Goal: Task Accomplishment & Management: Manage account settings

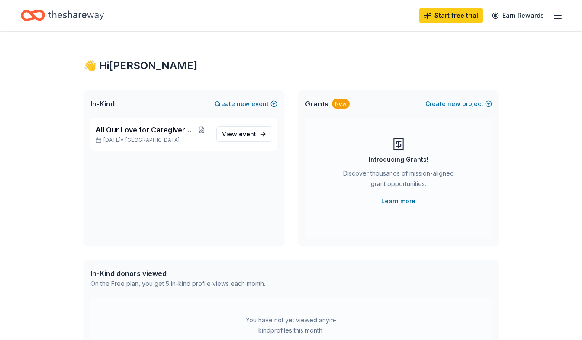
click at [560, 16] on icon "button" at bounding box center [558, 15] width 10 height 10
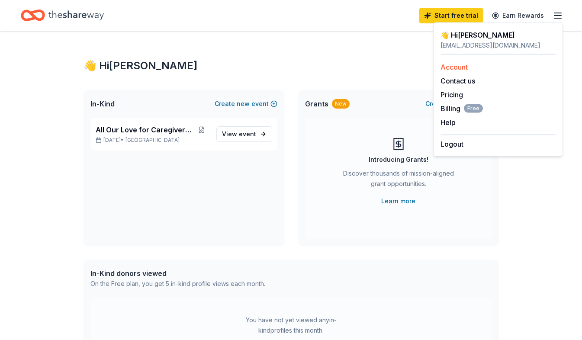
click at [460, 67] on link "Account" at bounding box center [453, 67] width 27 height 9
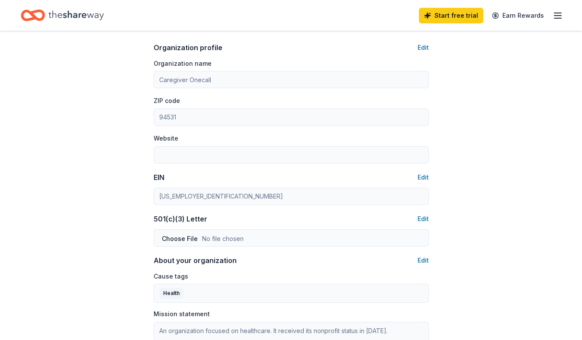
scroll to position [296, 0]
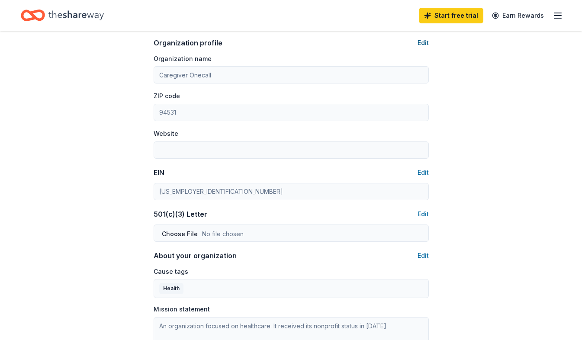
click at [423, 44] on button "Edit" at bounding box center [423, 43] width 11 height 10
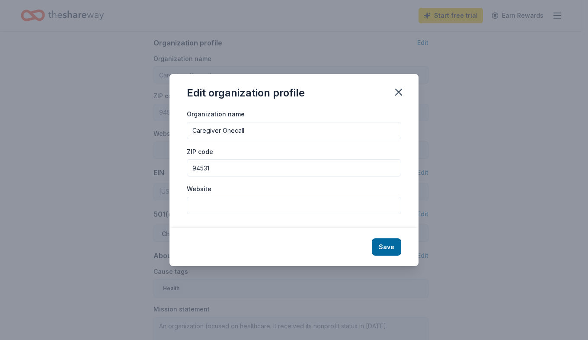
click at [201, 206] on input "Website" at bounding box center [294, 205] width 215 height 17
paste input "[URL][DOMAIN_NAME]"
type input "[URL][DOMAIN_NAME]"
click at [391, 244] on button "Save" at bounding box center [386, 246] width 29 height 17
type input "[URL][DOMAIN_NAME]"
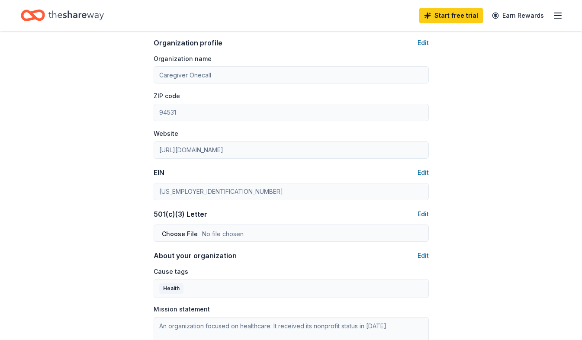
click at [421, 216] on button "Edit" at bounding box center [423, 214] width 11 height 10
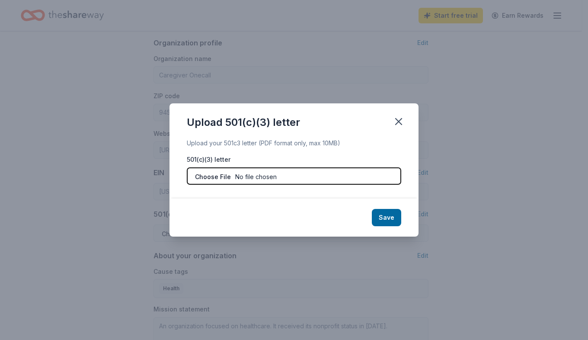
click at [219, 177] on input "file" at bounding box center [294, 175] width 215 height 17
type input "C:\fakepath\NONPROFIT APPROVAL STATUS.pdf"
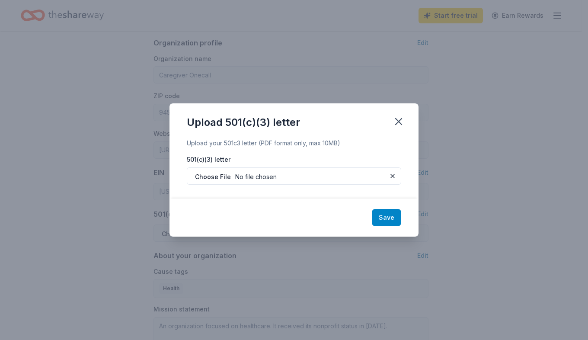
click at [389, 220] on button "Save" at bounding box center [386, 217] width 29 height 17
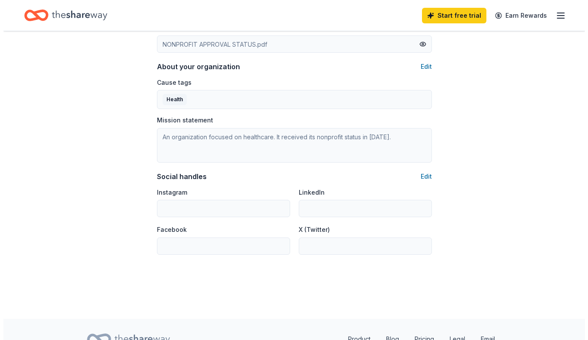
scroll to position [494, 0]
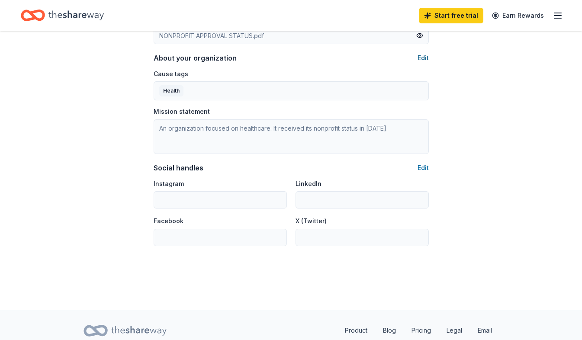
click at [422, 57] on button "Edit" at bounding box center [423, 58] width 11 height 10
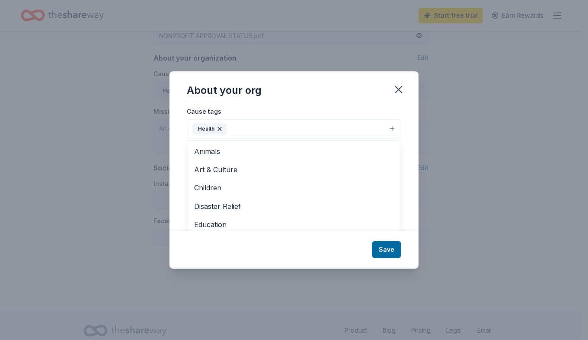
click at [248, 134] on button "Health" at bounding box center [294, 128] width 215 height 19
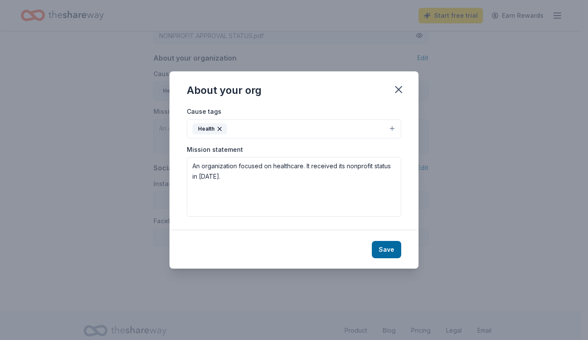
click at [290, 130] on button "Health" at bounding box center [294, 128] width 215 height 19
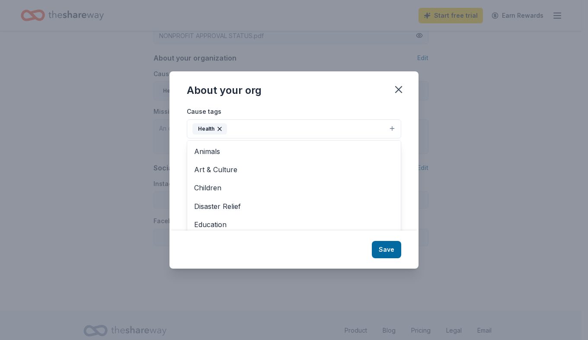
click at [392, 128] on button "Health" at bounding box center [294, 128] width 215 height 19
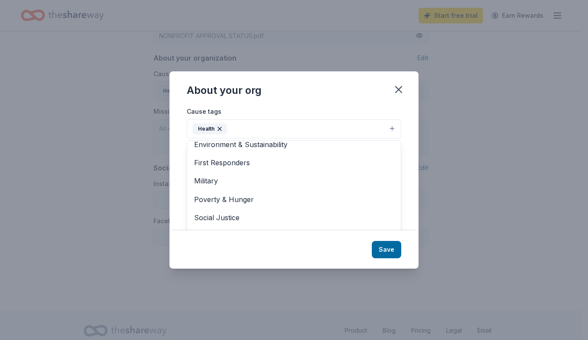
scroll to position [102, 0]
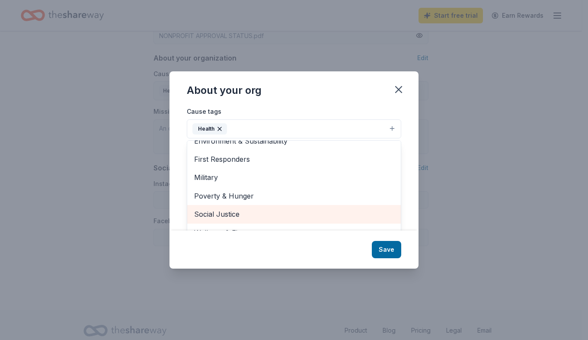
click at [269, 209] on span "Social Justice" at bounding box center [294, 214] width 200 height 11
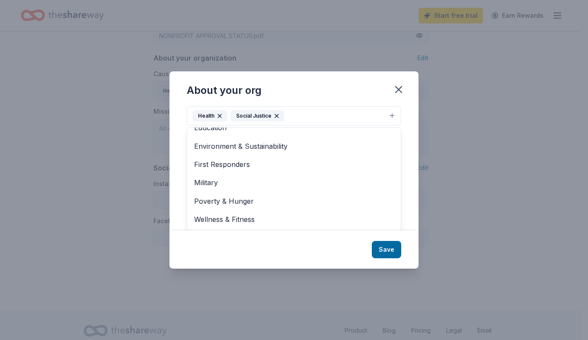
scroll to position [0, 0]
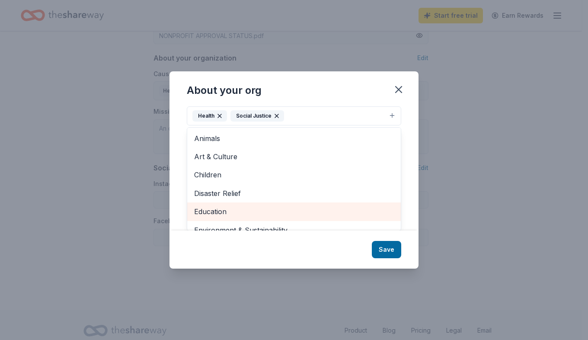
click at [213, 212] on span "Education" at bounding box center [294, 211] width 200 height 11
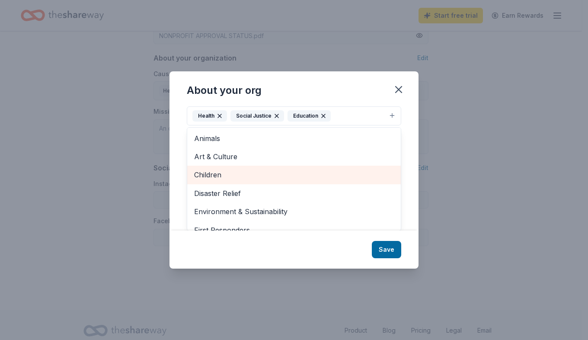
click at [252, 174] on span "Children" at bounding box center [294, 174] width 200 height 11
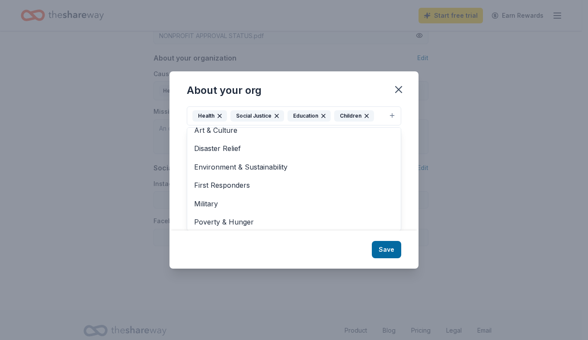
scroll to position [47, 0]
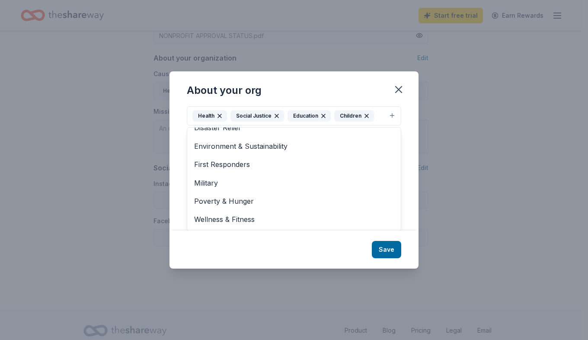
click at [392, 251] on div "About your org Cause tags Health Social Justice Education Children Animals Art …" at bounding box center [294, 169] width 249 height 197
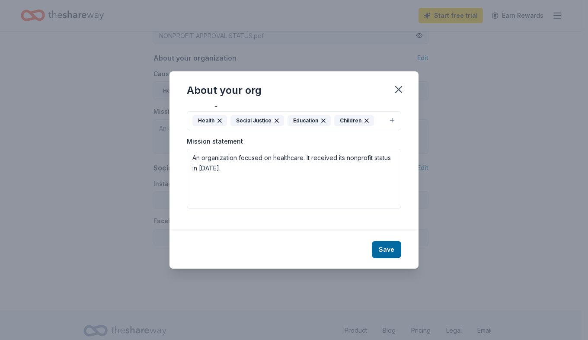
scroll to position [0, 0]
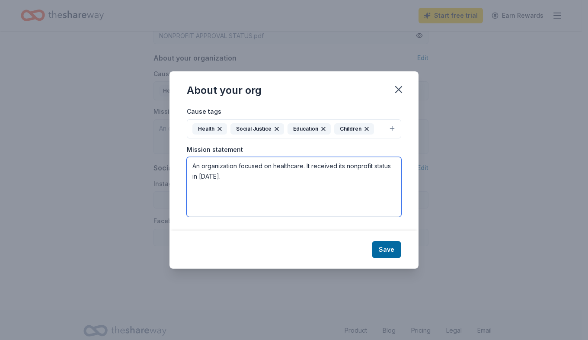
drag, startPoint x: 247, startPoint y: 182, endPoint x: 172, endPoint y: 165, distance: 76.8
click at [172, 165] on div "Cause tags Health Social Justice Education Children Mission statement An organi…" at bounding box center [294, 168] width 249 height 125
paste textarea "We exist so that no caregiver ever has to feel alone at 2 AM. Our mission is to…"
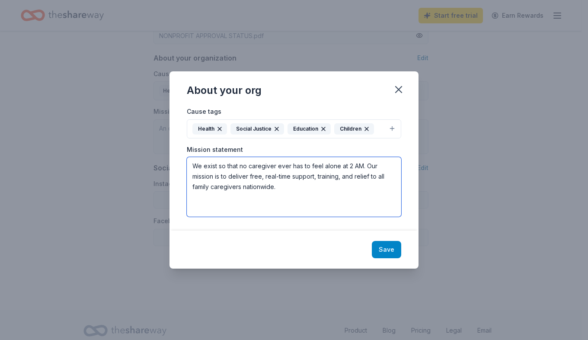
type textarea "We exist so that no caregiver ever has to feel alone at 2 AM. Our mission is to…"
click at [389, 251] on button "Save" at bounding box center [386, 249] width 29 height 17
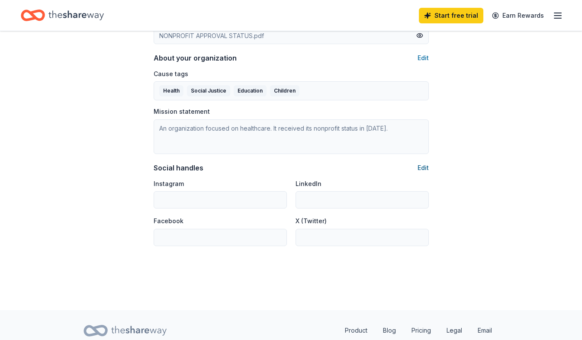
click at [425, 170] on button "Edit" at bounding box center [423, 168] width 11 height 10
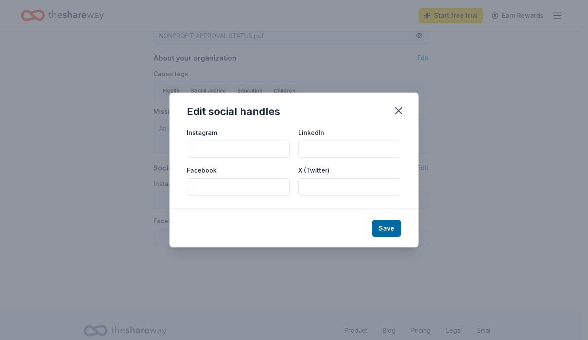
click at [326, 151] on input "LinkedIn" at bounding box center [350, 149] width 103 height 17
paste input "https://www.linkedin.com/company/106877332"
type input "https://www.linkedin.com/company/106877332"
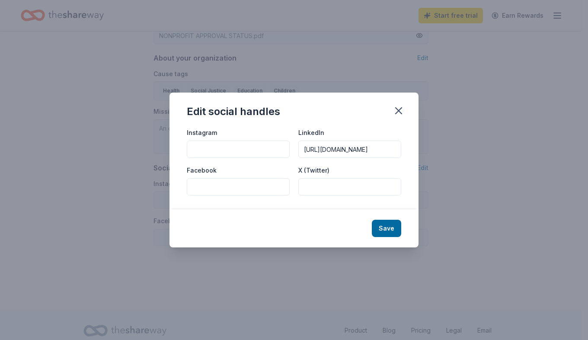
click at [210, 187] on input "Facebook" at bounding box center [238, 186] width 103 height 17
paste input "https://www.facebook.com/profile.php?id=61573840722202"
type input "https://www.facebook.com/profile.php?id=61573840722202"
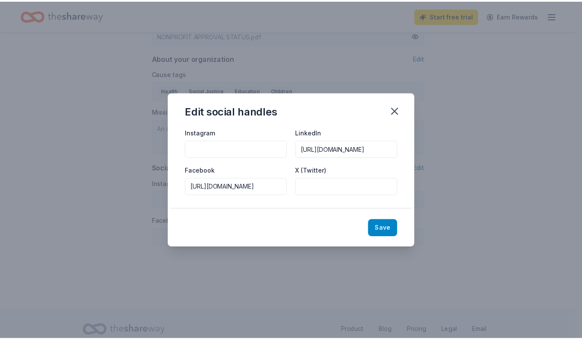
scroll to position [0, 0]
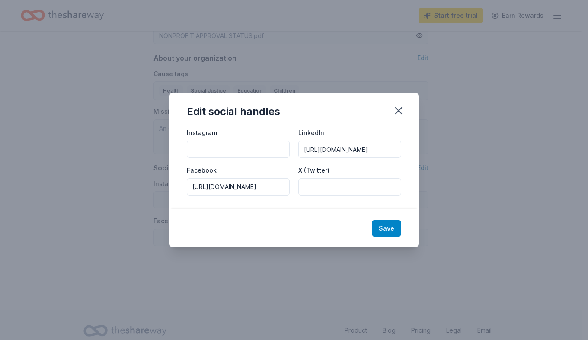
click at [385, 233] on button "Save" at bounding box center [386, 228] width 29 height 17
click at [388, 228] on div "Save" at bounding box center [294, 228] width 249 height 38
click at [386, 230] on div "Save" at bounding box center [294, 228] width 249 height 38
click at [316, 206] on div "Instagram LinkedIn https://www.linkedin.com/company/106877332 Facebook https://…" at bounding box center [294, 168] width 249 height 82
type input "https://www.linkedin.com/company/106877332"
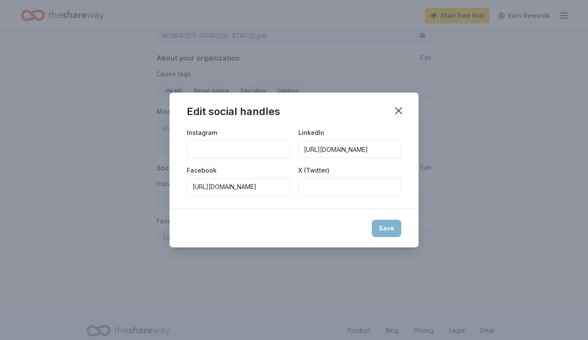
type input "https://www.facebook.com/profile.php?id=61573840722202"
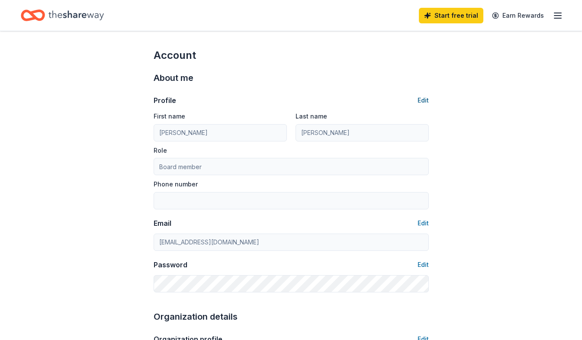
click at [424, 102] on button "Edit" at bounding box center [423, 100] width 11 height 10
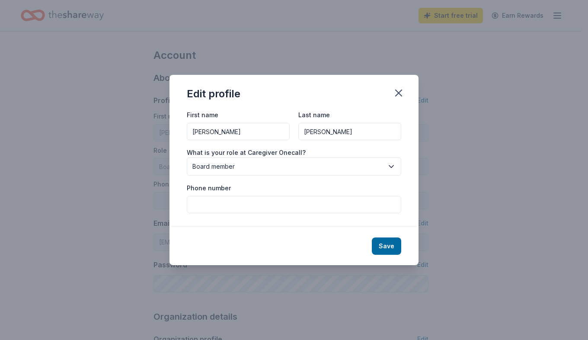
click at [203, 206] on input "Phone number" at bounding box center [294, 204] width 215 height 17
type input "9253318387"
click at [387, 248] on button "Save" at bounding box center [386, 246] width 29 height 17
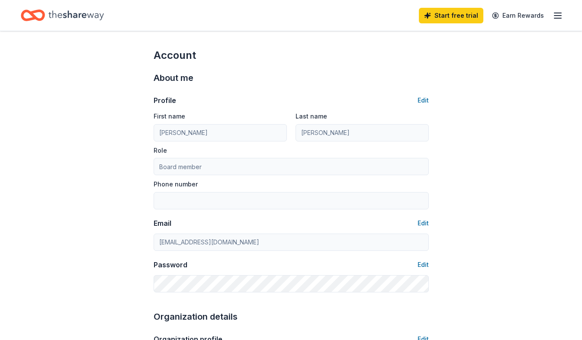
type input "9253318387"
click at [559, 18] on line "button" at bounding box center [557, 18] width 7 height 0
click at [34, 17] on icon "Home" at bounding box center [36, 15] width 13 height 9
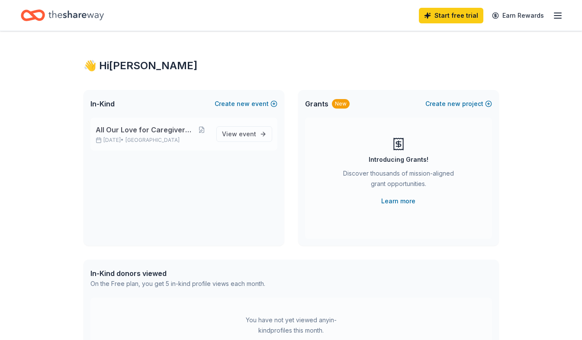
click at [148, 131] on span "All Our Love for Caregivers Gala" at bounding box center [145, 130] width 98 height 10
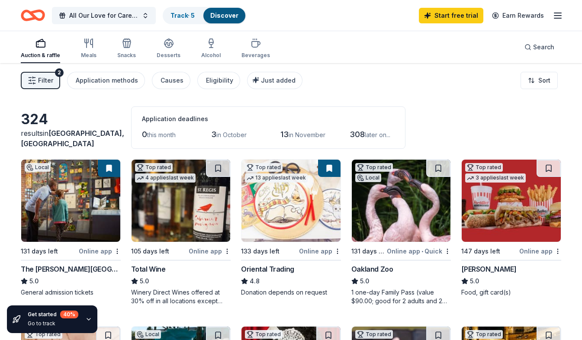
click at [47, 80] on span "Filter" at bounding box center [45, 80] width 15 height 10
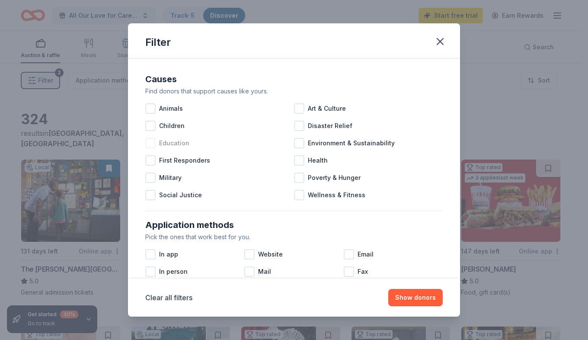
click at [151, 144] on div at bounding box center [150, 143] width 10 height 10
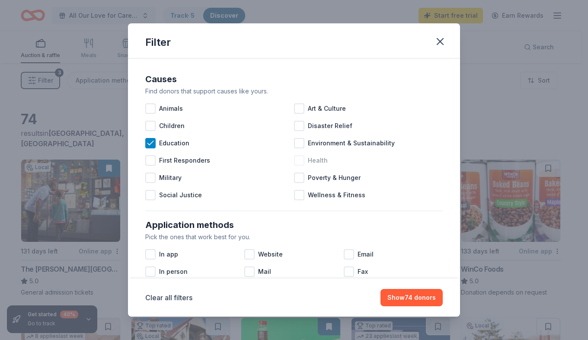
click at [299, 161] on div at bounding box center [299, 160] width 10 height 10
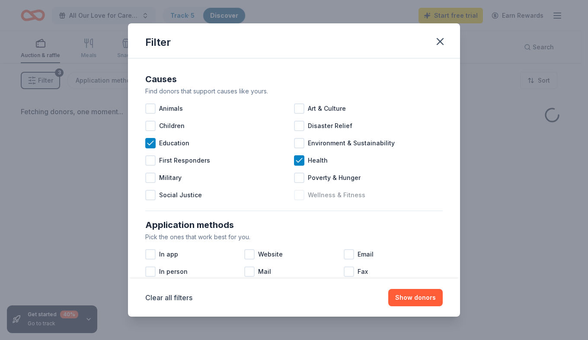
click at [296, 194] on div at bounding box center [299, 195] width 10 height 10
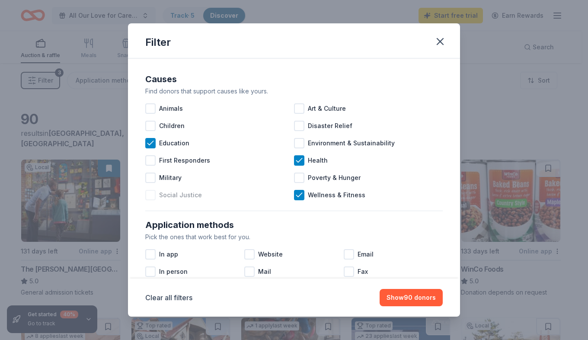
click at [150, 195] on div at bounding box center [150, 195] width 10 height 10
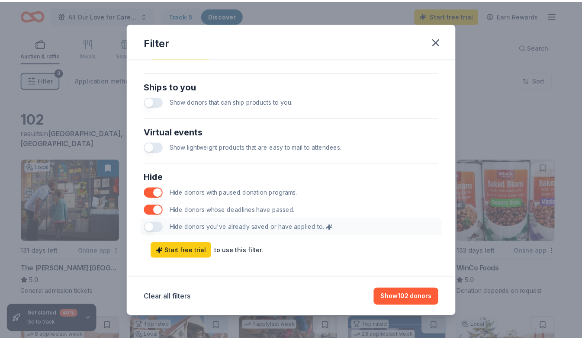
scroll to position [408, 0]
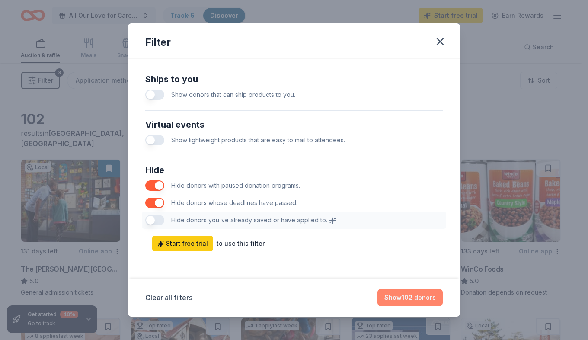
click at [400, 298] on button "Show 102 donors" at bounding box center [410, 297] width 65 height 17
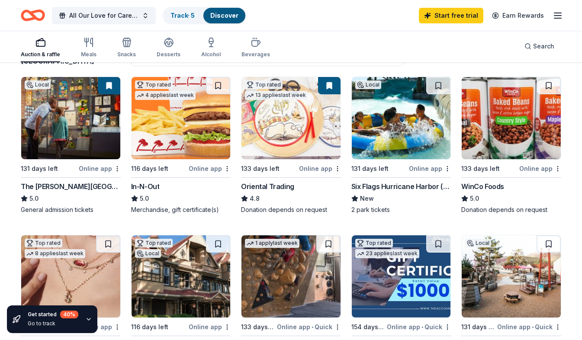
scroll to position [85, 0]
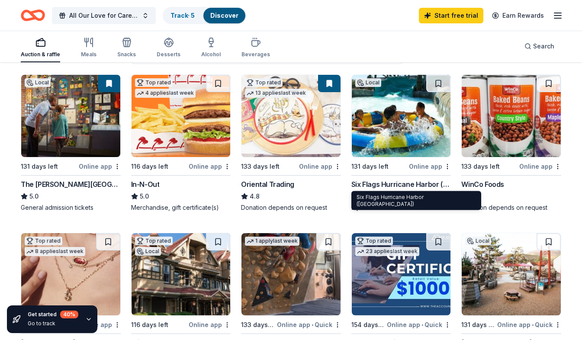
click at [415, 183] on div "Six Flags Hurricane Harbor (Concord)" at bounding box center [401, 184] width 100 height 10
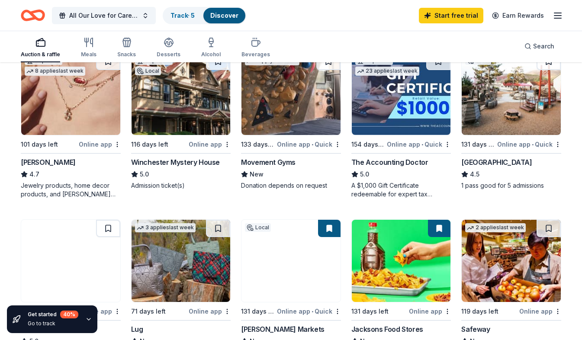
scroll to position [260, 0]
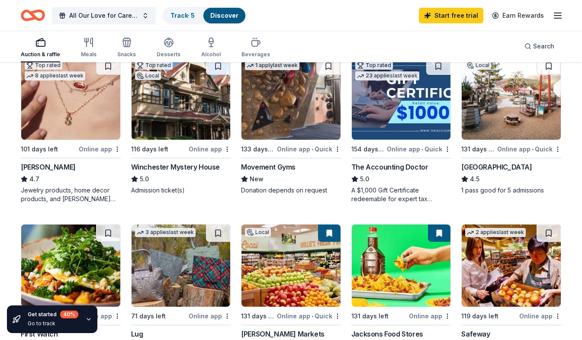
click at [505, 167] on div "Bay Area Discovery Museum" at bounding box center [496, 167] width 71 height 10
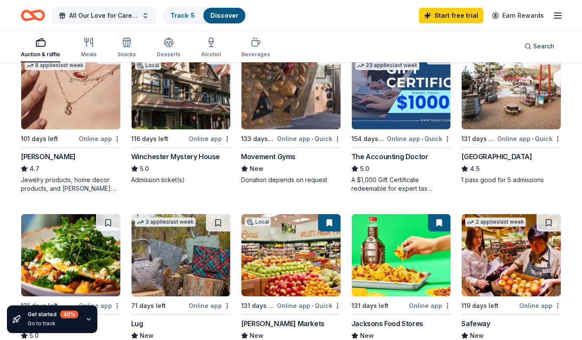
scroll to position [264, 0]
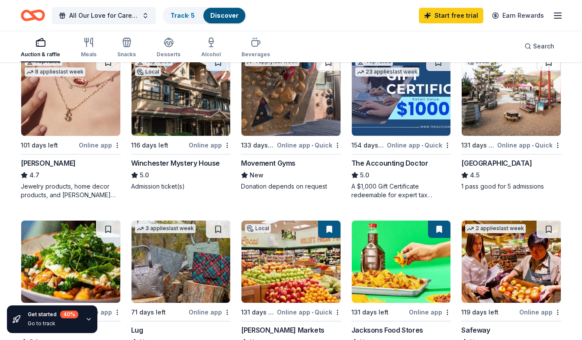
click at [165, 161] on div "Winchester Mystery House" at bounding box center [175, 163] width 89 height 10
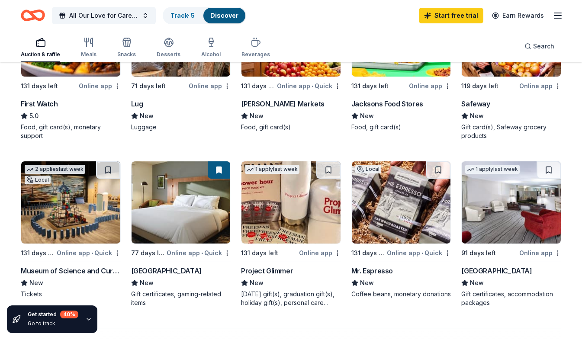
scroll to position [492, 0]
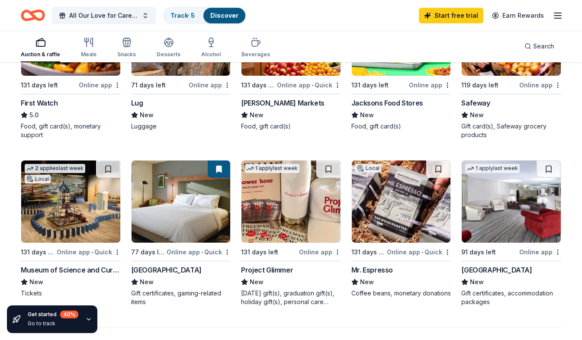
click at [153, 272] on div "Boomtown Casino Resort" at bounding box center [166, 270] width 71 height 10
click at [508, 270] on div "Western Village Inn and Casino" at bounding box center [496, 270] width 71 height 10
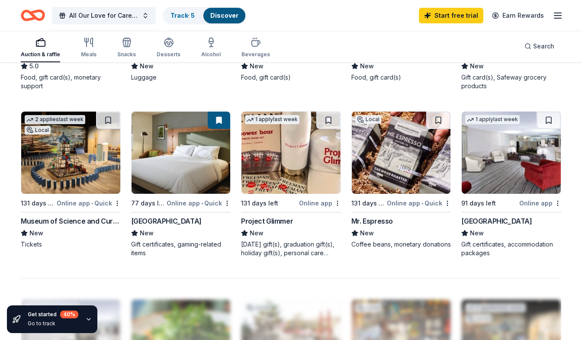
scroll to position [543, 0]
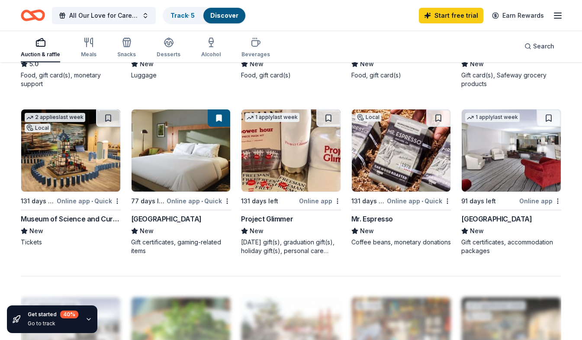
click at [369, 219] on div "Mr. Espresso" at bounding box center [372, 219] width 42 height 10
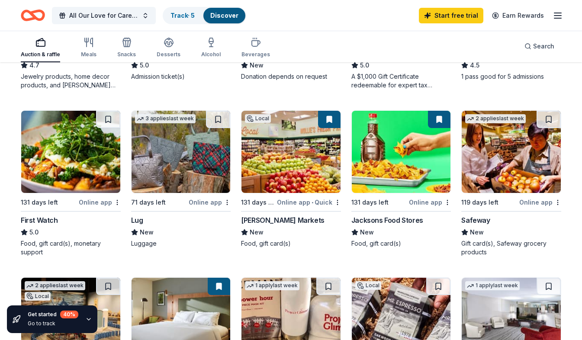
scroll to position [375, 0]
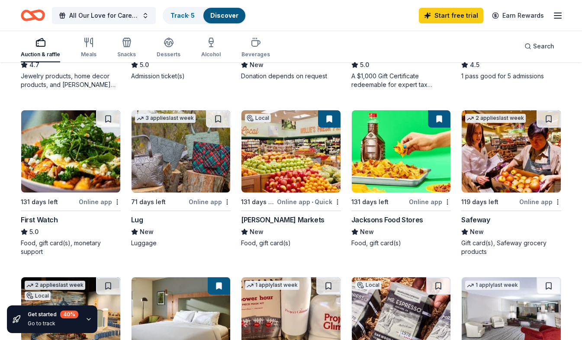
click at [209, 162] on img at bounding box center [181, 151] width 99 height 82
click at [269, 221] on div "[PERSON_NAME] Markets" at bounding box center [283, 220] width 84 height 10
click at [74, 180] on img at bounding box center [70, 151] width 99 height 82
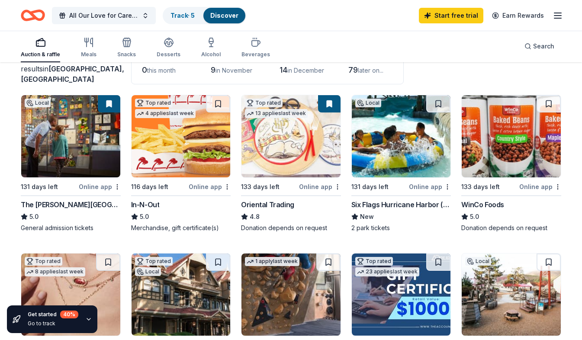
scroll to position [0, 0]
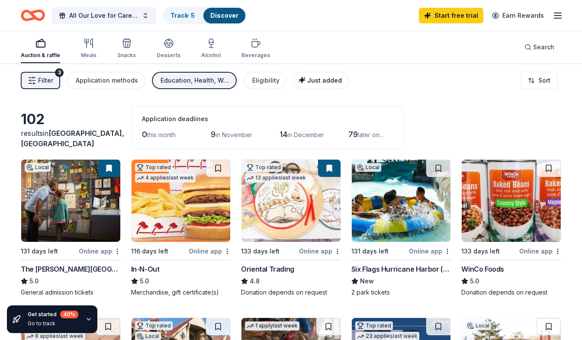
click at [323, 82] on span "Just added" at bounding box center [324, 80] width 35 height 7
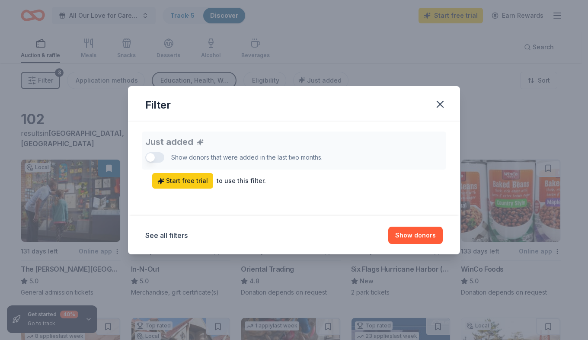
click at [152, 158] on div "Just added Show donors that were added in the last two months. Start free trial…" at bounding box center [294, 160] width 298 height 57
click at [441, 106] on icon "button" at bounding box center [440, 104] width 12 height 12
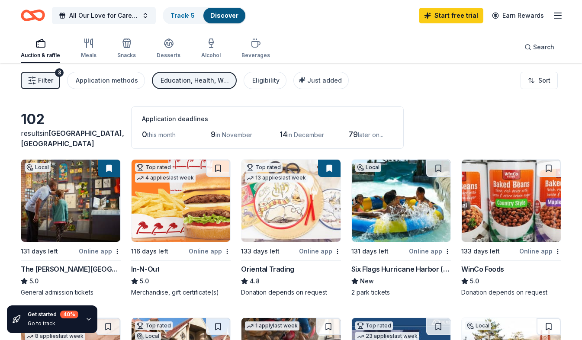
click at [42, 45] on icon "button" at bounding box center [40, 43] width 10 height 10
click at [557, 16] on icon "button" at bounding box center [558, 15] width 10 height 10
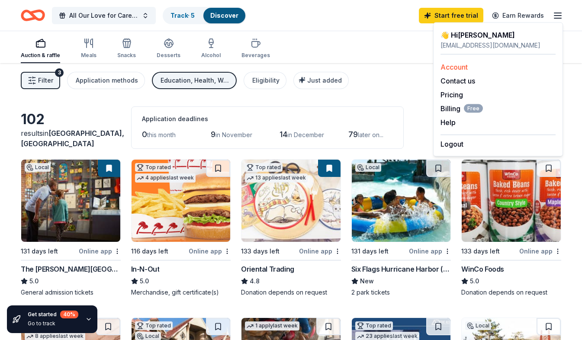
click at [447, 68] on link "Account" at bounding box center [453, 67] width 27 height 9
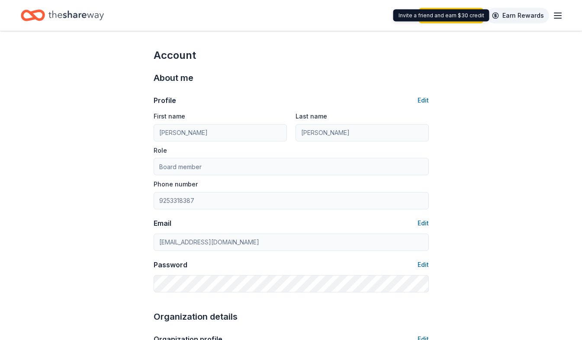
click at [532, 16] on link "Earn Rewards" at bounding box center [518, 16] width 62 height 16
click at [509, 17] on link "Earn Rewards" at bounding box center [518, 16] width 62 height 16
click at [560, 14] on icon "button" at bounding box center [558, 15] width 10 height 10
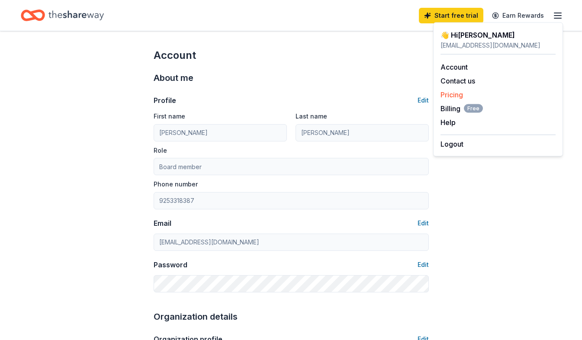
click at [456, 95] on link "Pricing" at bounding box center [451, 94] width 23 height 9
click at [453, 95] on link "Pricing" at bounding box center [451, 94] width 23 height 9
click at [303, 16] on div "Start free trial Earn Rewards" at bounding box center [291, 15] width 540 height 20
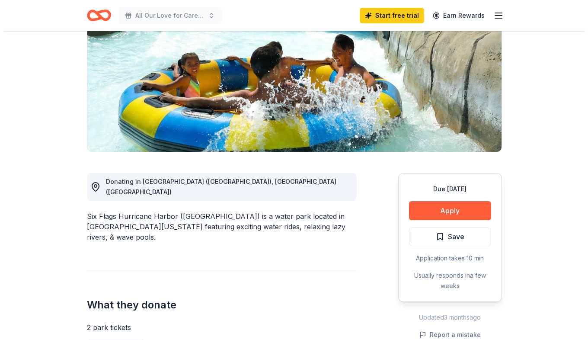
scroll to position [133, 0]
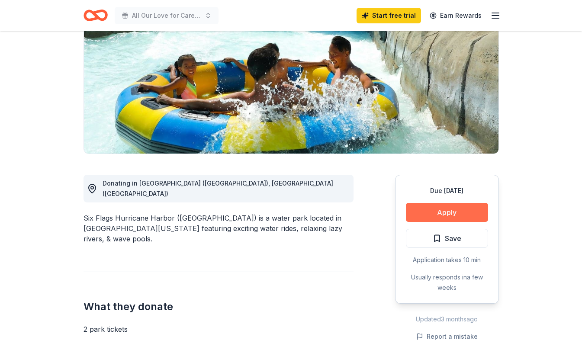
click at [449, 203] on button "Apply" at bounding box center [447, 212] width 82 height 19
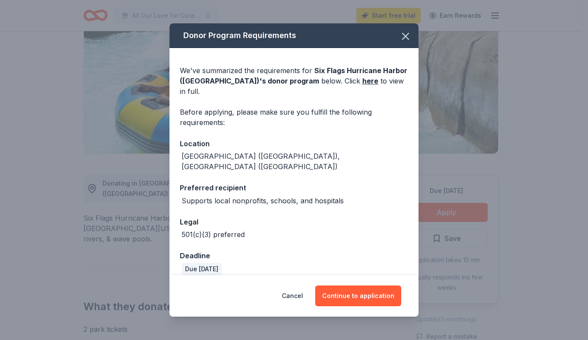
scroll to position [34, 0]
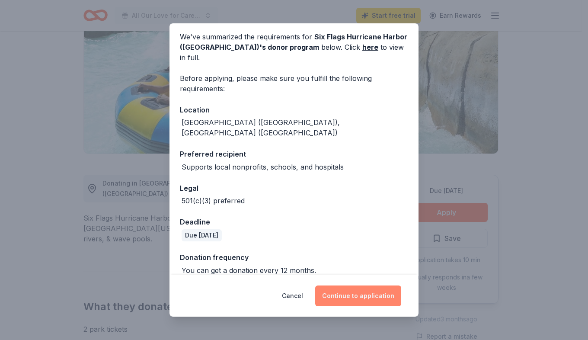
click at [353, 297] on button "Continue to application" at bounding box center [358, 296] width 86 height 21
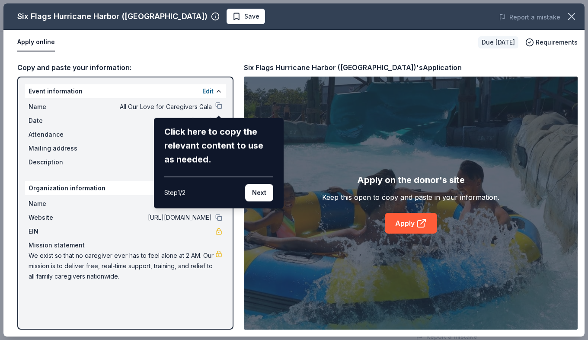
click at [221, 105] on div "Six Flags Hurricane Harbor (Concord) Save Report a mistake Apply online Due in …" at bounding box center [294, 169] width 582 height 333
click at [265, 196] on button "Next" at bounding box center [259, 192] width 28 height 17
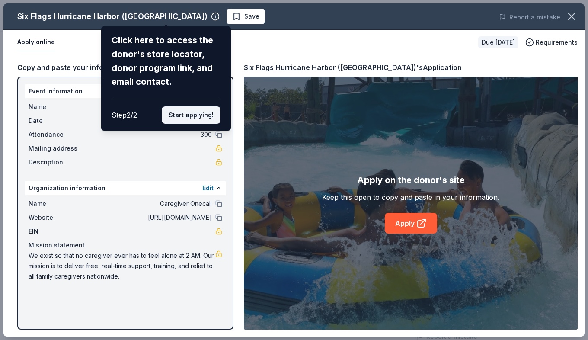
click at [203, 117] on button "Start applying!" at bounding box center [191, 114] width 59 height 17
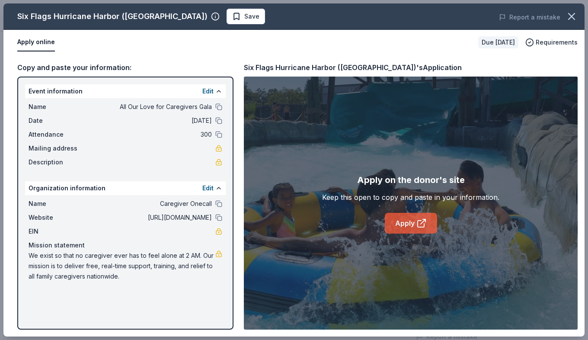
click at [401, 225] on link "Apply" at bounding box center [411, 223] width 52 height 21
drag, startPoint x: 585, startPoint y: 209, endPoint x: 590, endPoint y: 257, distance: 48.7
click at [582, 207] on html "All Our Love for Caregivers Gala Start free trial Earn Rewards Due in 131 days …" at bounding box center [294, 37] width 588 height 340
click at [412, 232] on link "Apply" at bounding box center [411, 223] width 52 height 21
click at [531, 44] on icon "button" at bounding box center [530, 42] width 9 height 9
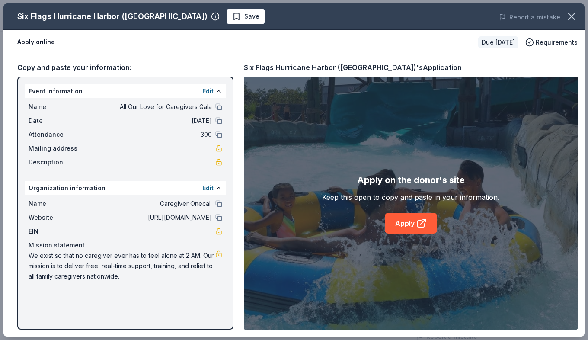
click at [391, 20] on div "Report a mistake" at bounding box center [472, 17] width 226 height 24
click at [530, 150] on div "Apply on the donor's site Keep this open to copy and paste in your information.…" at bounding box center [411, 203] width 334 height 253
click at [410, 222] on link "Apply" at bounding box center [411, 223] width 52 height 21
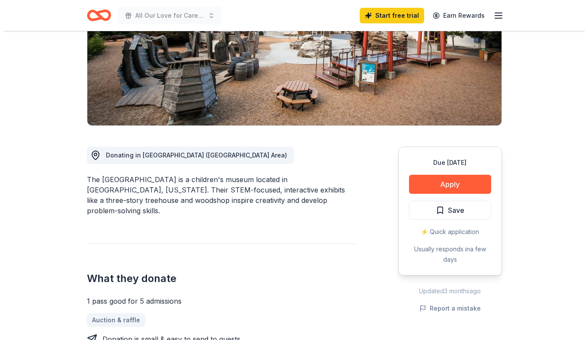
scroll to position [142, 0]
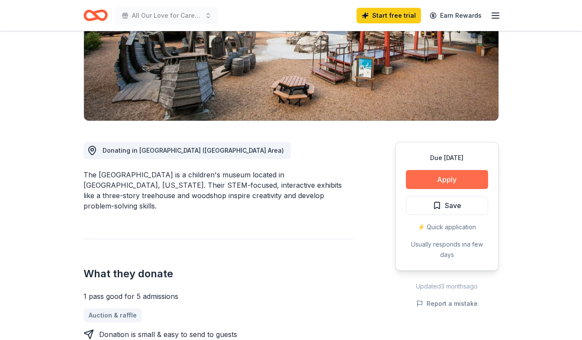
click at [454, 183] on button "Apply" at bounding box center [447, 179] width 82 height 19
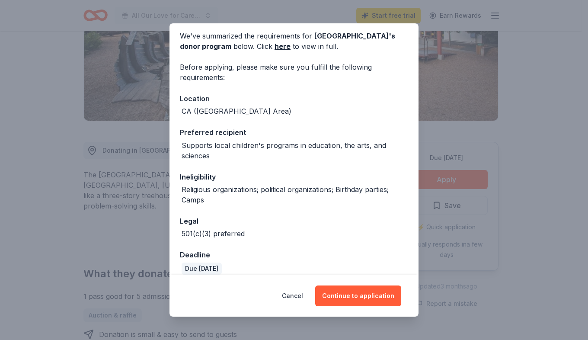
scroll to position [44, 0]
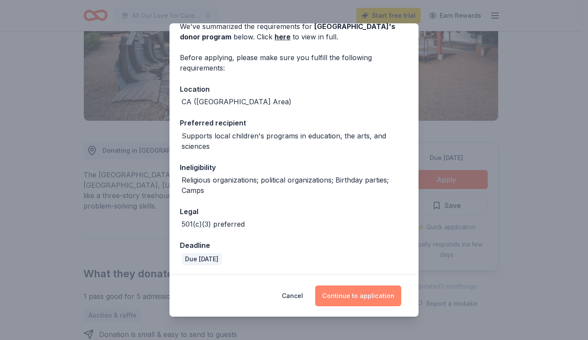
click at [349, 295] on button "Continue to application" at bounding box center [358, 296] width 86 height 21
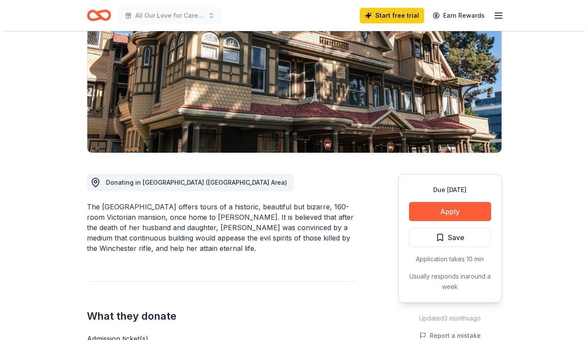
scroll to position [103, 0]
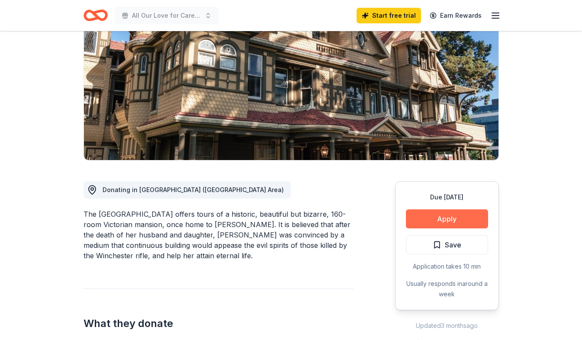
click at [444, 222] on button "Apply" at bounding box center [447, 218] width 82 height 19
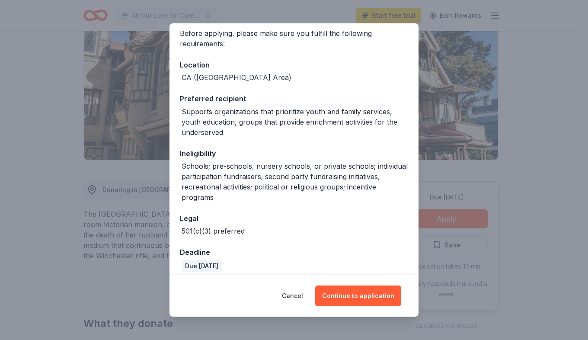
scroll to position [75, 0]
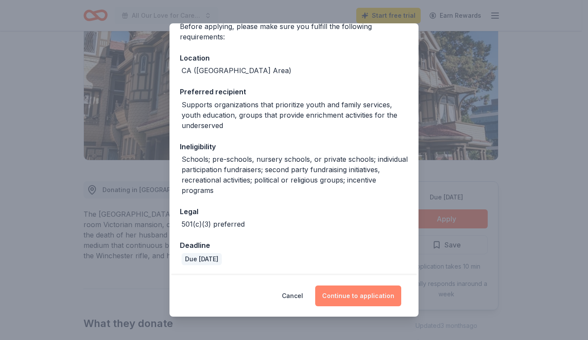
click at [360, 297] on button "Continue to application" at bounding box center [358, 296] width 86 height 21
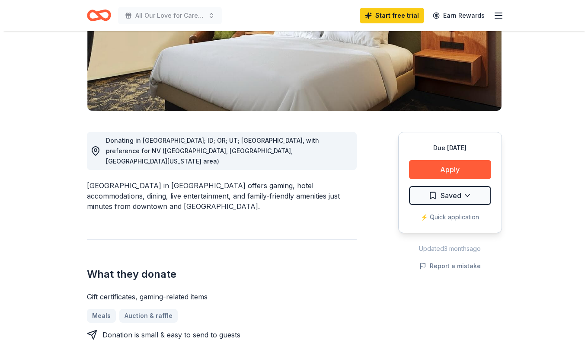
scroll to position [153, 0]
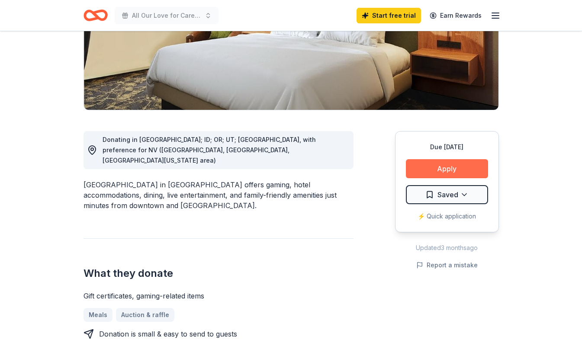
click at [442, 168] on button "Apply" at bounding box center [447, 168] width 82 height 19
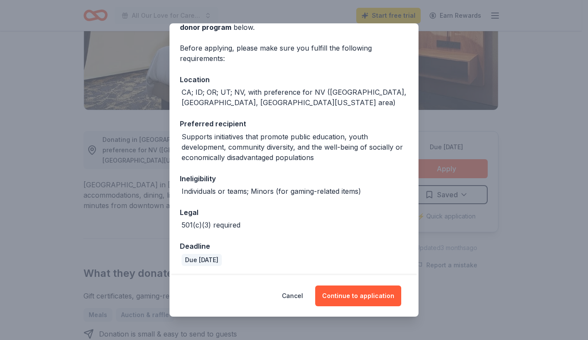
scroll to position [55, 0]
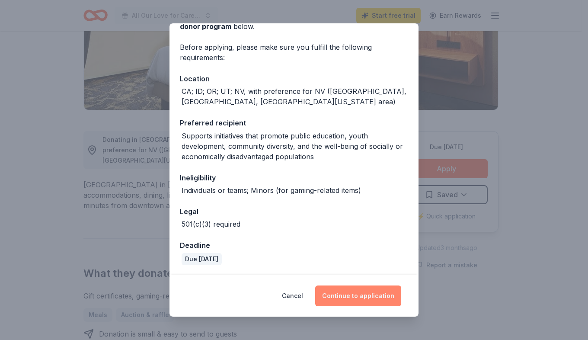
click at [358, 298] on button "Continue to application" at bounding box center [358, 296] width 86 height 21
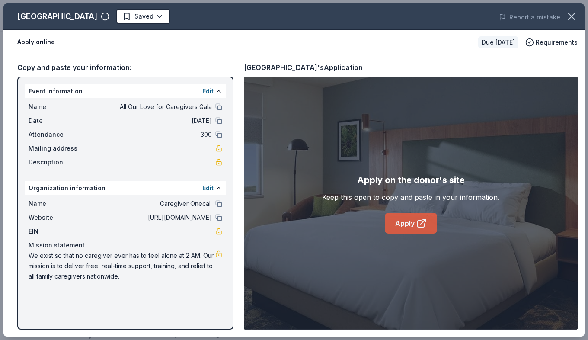
click at [414, 225] on link "Apply" at bounding box center [411, 223] width 52 height 21
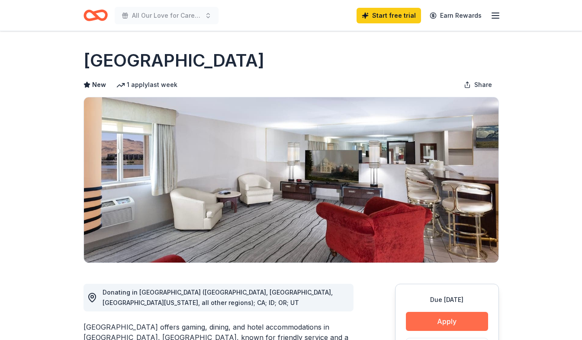
click at [452, 326] on button "Apply" at bounding box center [447, 321] width 82 height 19
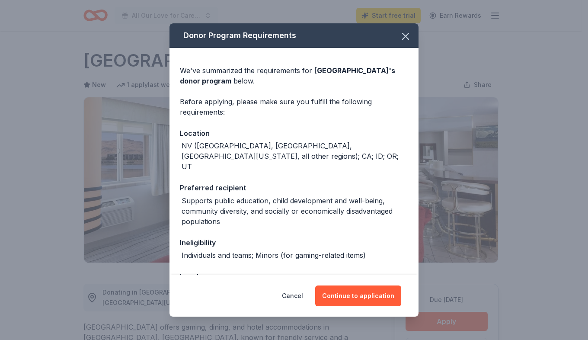
scroll to position [55, 0]
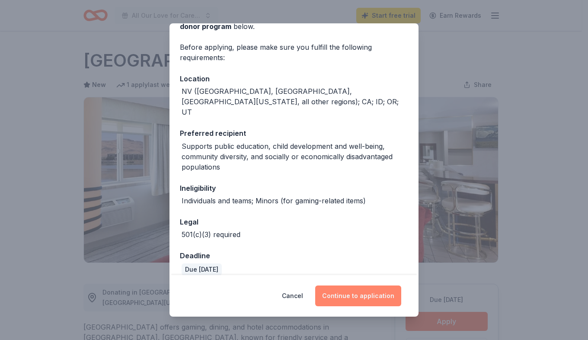
click at [373, 299] on button "Continue to application" at bounding box center [358, 296] width 86 height 21
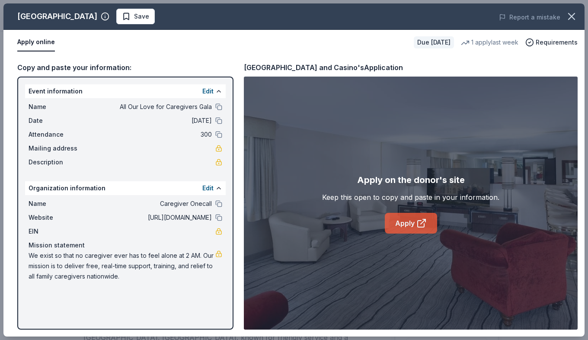
click at [422, 225] on icon at bounding box center [422, 223] width 10 height 10
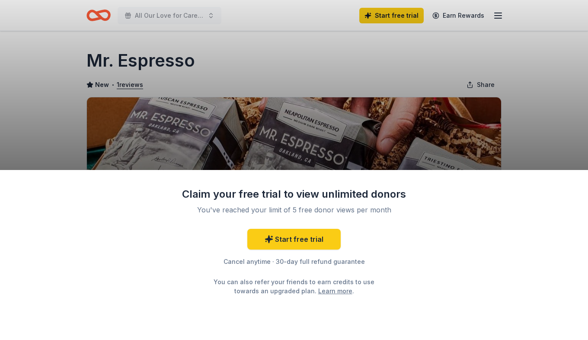
click at [355, 110] on div "Claim your free trial to view unlimited donors You've reached your limit of 5 f…" at bounding box center [294, 170] width 588 height 340
click at [291, 241] on link "Start free trial" at bounding box center [294, 239] width 93 height 21
click at [302, 238] on link "Start free trial" at bounding box center [294, 239] width 93 height 21
click at [345, 141] on div "Claim your free trial to view unlimited donors You've reached your limit of 5 f…" at bounding box center [294, 170] width 588 height 340
click at [270, 241] on icon at bounding box center [269, 239] width 7 height 7
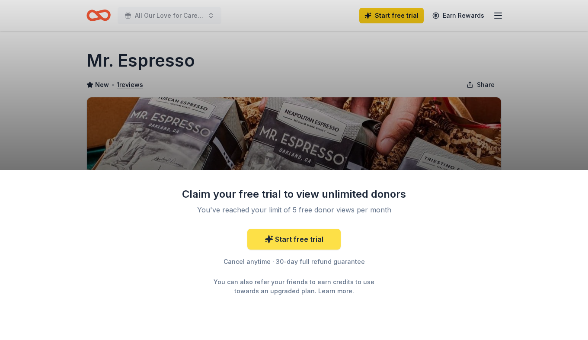
click at [270, 241] on icon at bounding box center [269, 239] width 7 height 7
click at [421, 100] on div "Claim your free trial to view unlimited donors You've reached your limit of 5 f…" at bounding box center [294, 170] width 588 height 340
click at [400, 16] on div "Claim your free trial to view unlimited donors You've reached your limit of 5 f…" at bounding box center [294, 170] width 588 height 340
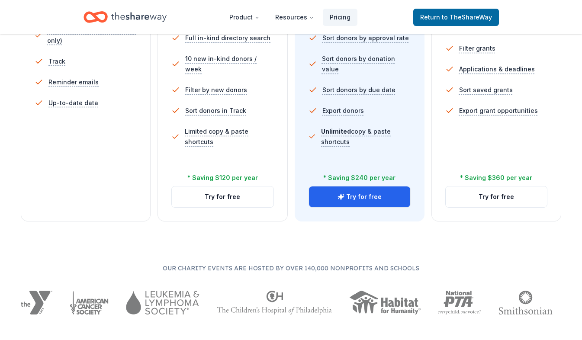
scroll to position [356, 0]
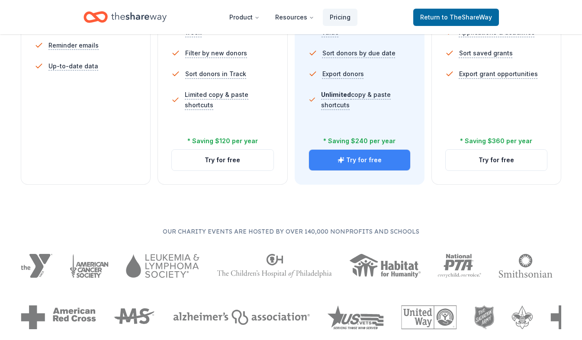
click at [355, 161] on button "Try for free" at bounding box center [359, 160] width 101 height 21
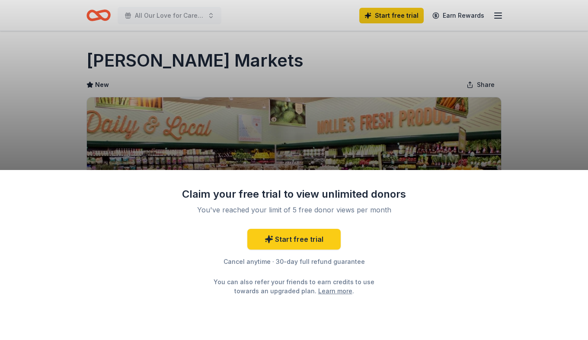
click at [292, 118] on div "Claim your free trial to view unlimited donors You've reached your limit of 5 f…" at bounding box center [294, 170] width 588 height 340
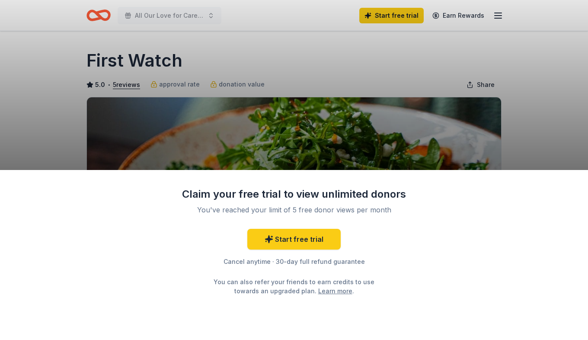
click at [257, 59] on div "Claim your free trial to view unlimited donors You've reached your limit of 5 f…" at bounding box center [294, 170] width 588 height 340
